Goal: Transaction & Acquisition: Purchase product/service

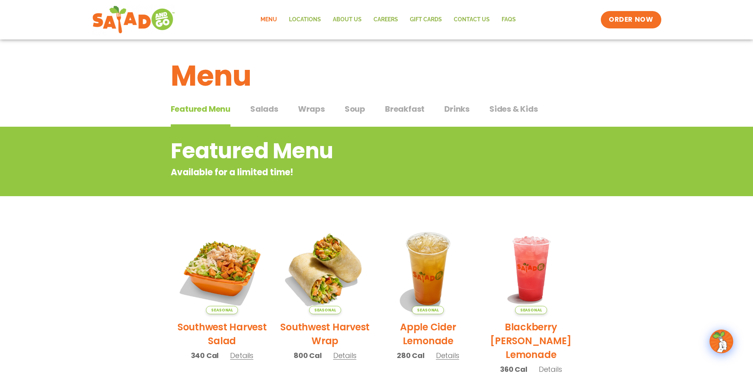
click at [311, 119] on button "Wraps Wraps" at bounding box center [311, 115] width 27 height 24
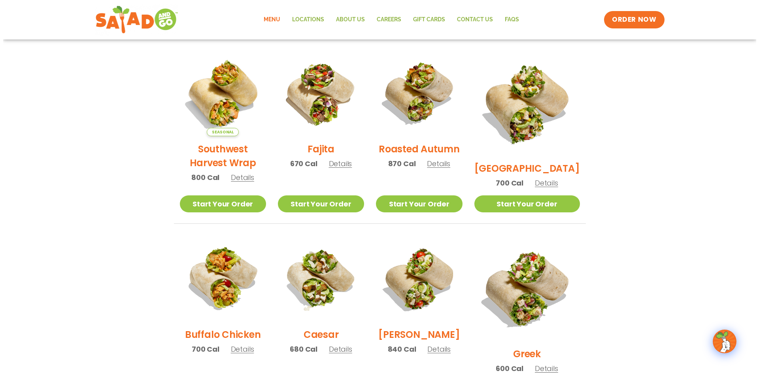
scroll to position [566, 0]
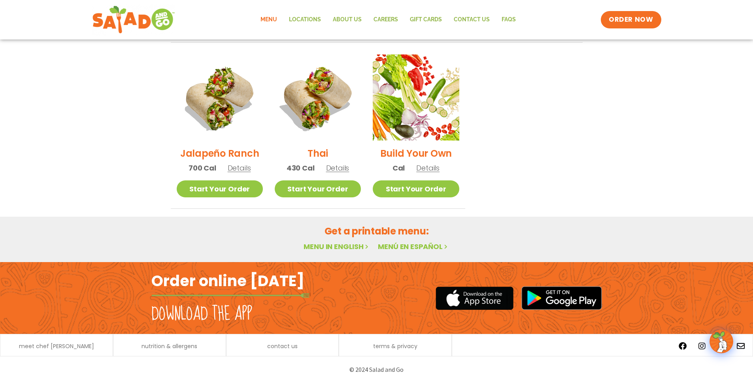
drag, startPoint x: 623, startPoint y: 232, endPoint x: 630, endPoint y: 311, distance: 79.7
click at [298, 96] on img at bounding box center [317, 97] width 101 height 101
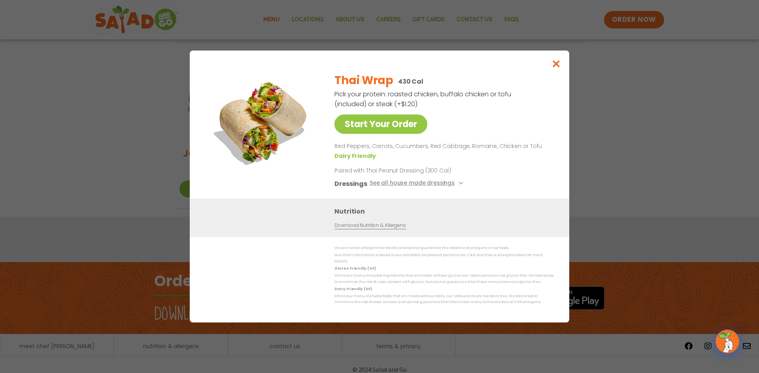
click at [573, 122] on div "Start Your Order Thai Wrap 430 Cal Pick your protein: roasted chicken, buffalo …" at bounding box center [379, 186] width 759 height 373
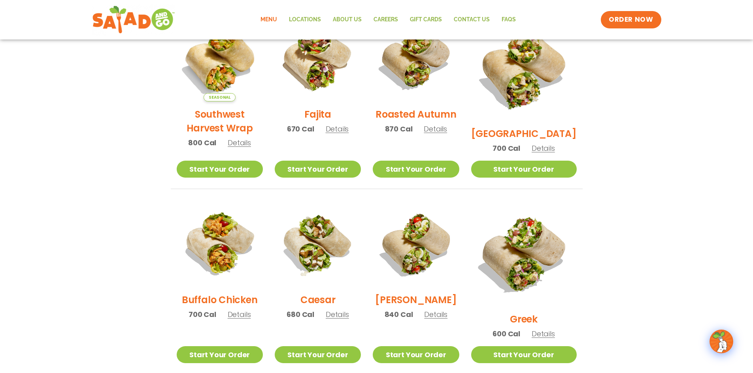
scroll to position [155, 0]
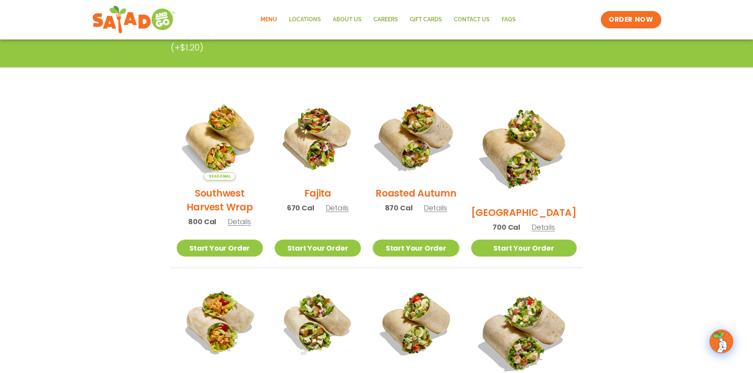
click at [431, 153] on img at bounding box center [415, 137] width 101 height 101
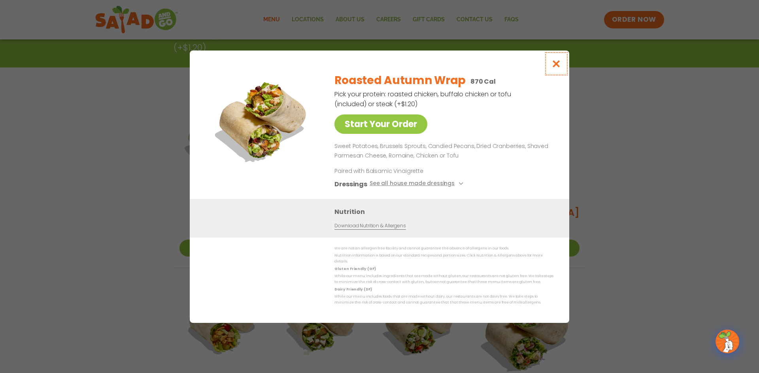
click at [567, 56] on button "Close modal" at bounding box center [556, 64] width 26 height 26
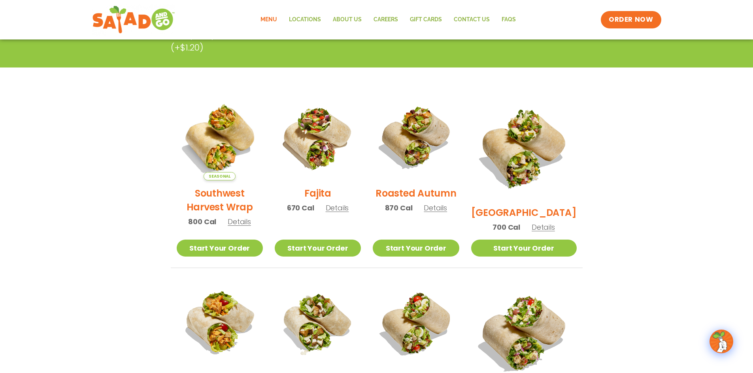
click at [722, 224] on section "Wraps Any salad can be a wrap, it’s menu magic. Pick your protein: roasted chic…" at bounding box center [376, 296] width 753 height 648
click at [332, 135] on img at bounding box center [317, 137] width 101 height 101
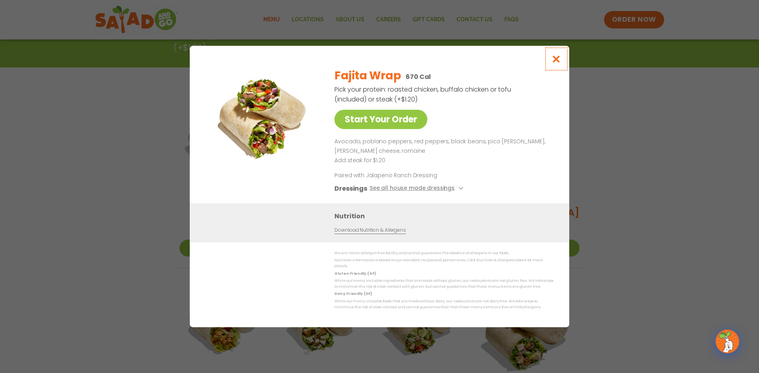
click at [567, 62] on button "Close modal" at bounding box center [556, 59] width 26 height 26
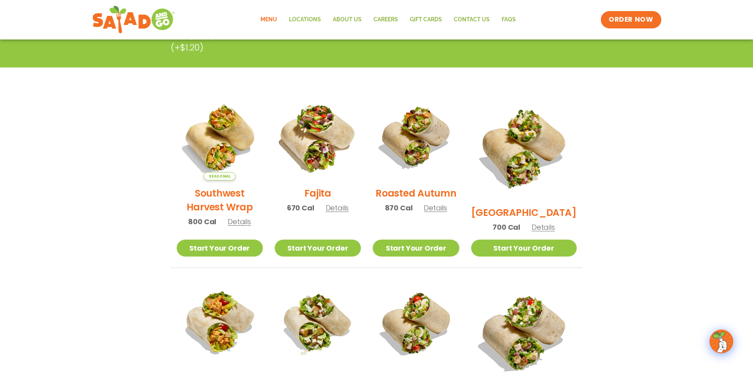
click at [356, 126] on img at bounding box center [317, 137] width 101 height 101
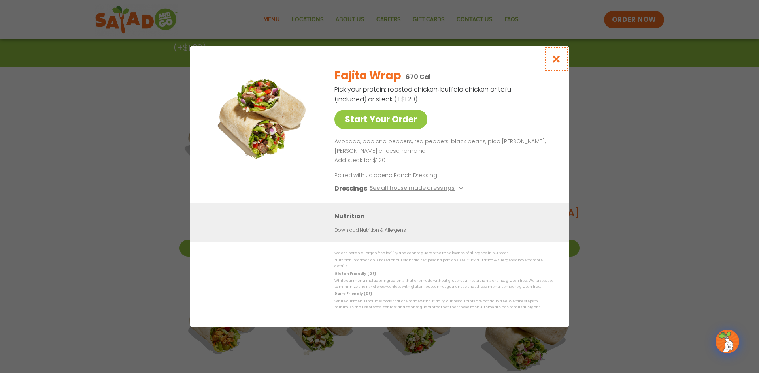
click at [558, 56] on button "Close modal" at bounding box center [556, 59] width 26 height 26
